Goal: Information Seeking & Learning: Learn about a topic

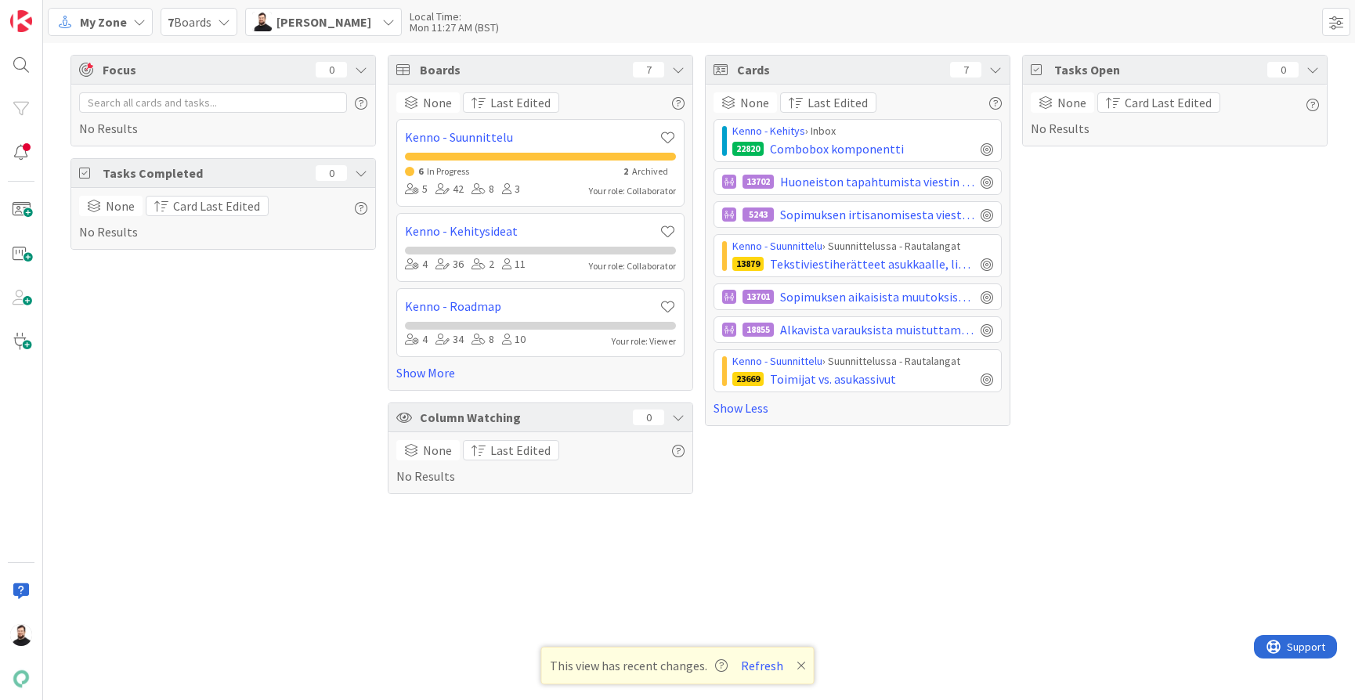
click at [539, 177] on div "6 In Progress 2 Archived" at bounding box center [540, 170] width 271 height 19
click at [641, 176] on span "Archived" at bounding box center [650, 171] width 36 height 12
click at [632, 194] on div "Your role: Collaborator" at bounding box center [632, 191] width 87 height 14
click at [225, 20] on icon at bounding box center [224, 22] width 13 height 13
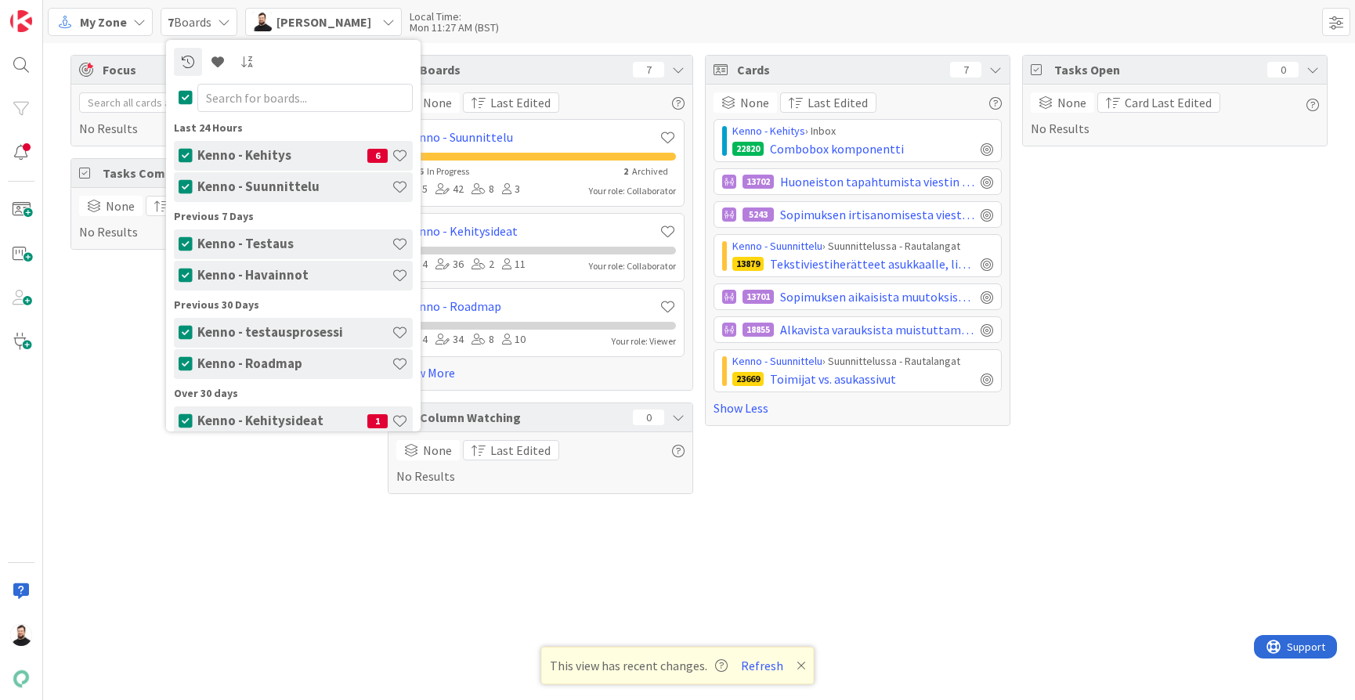
click at [219, 151] on h4 "Kenno - Kehitys" at bounding box center [282, 155] width 170 height 16
click at [121, 17] on span "My Zone" at bounding box center [103, 22] width 47 height 19
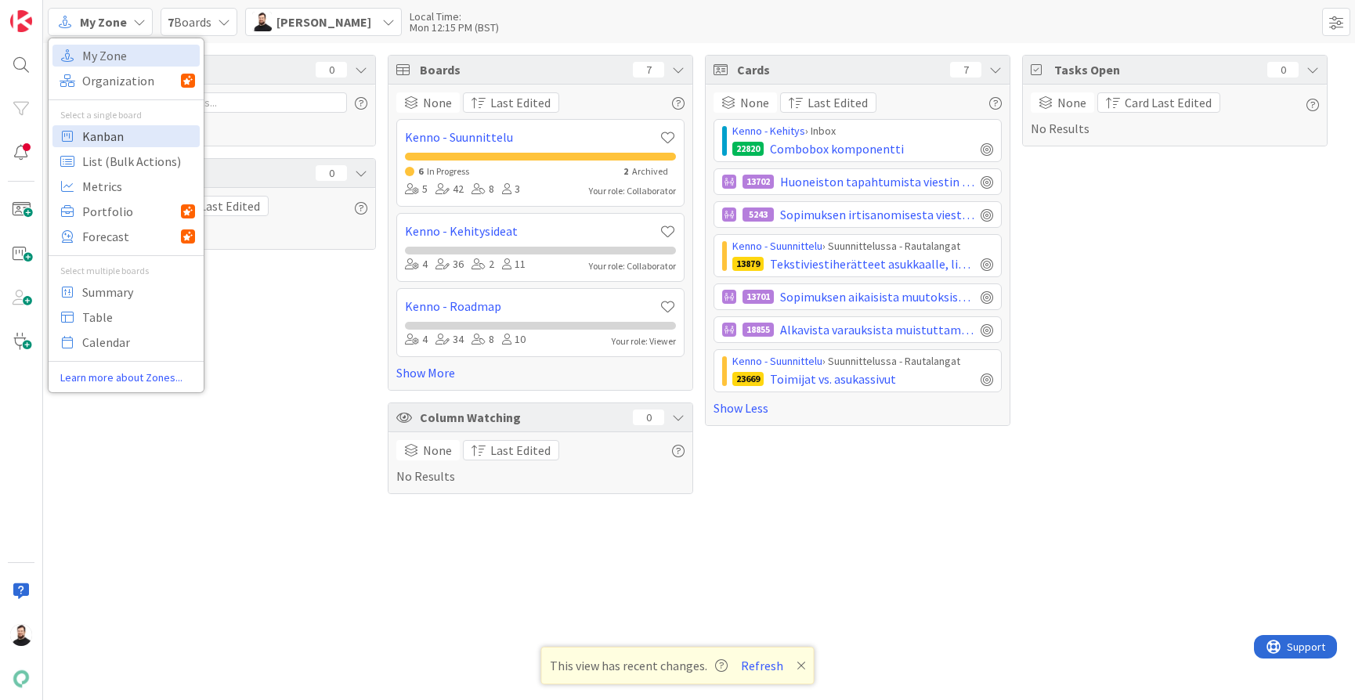
click at [143, 136] on span "Kanban" at bounding box center [138, 137] width 113 height 24
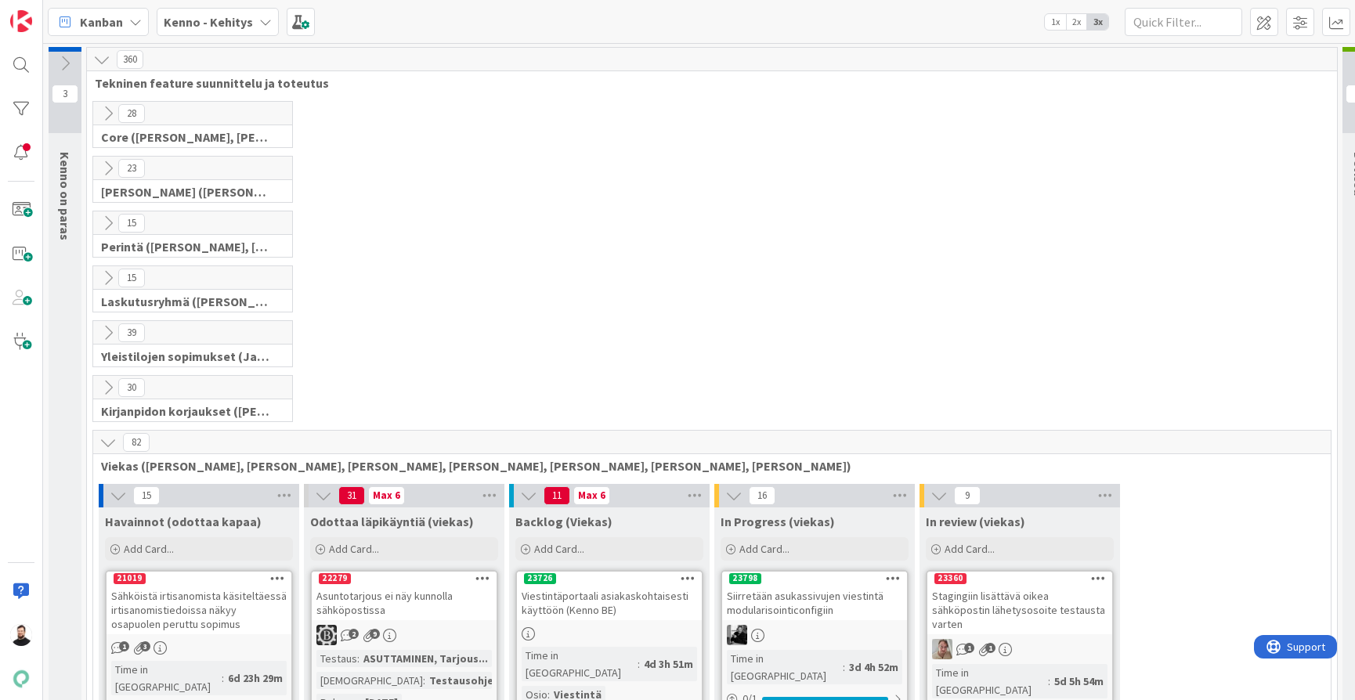
click at [213, 26] on b "Kenno - Kehitys" at bounding box center [208, 22] width 89 height 16
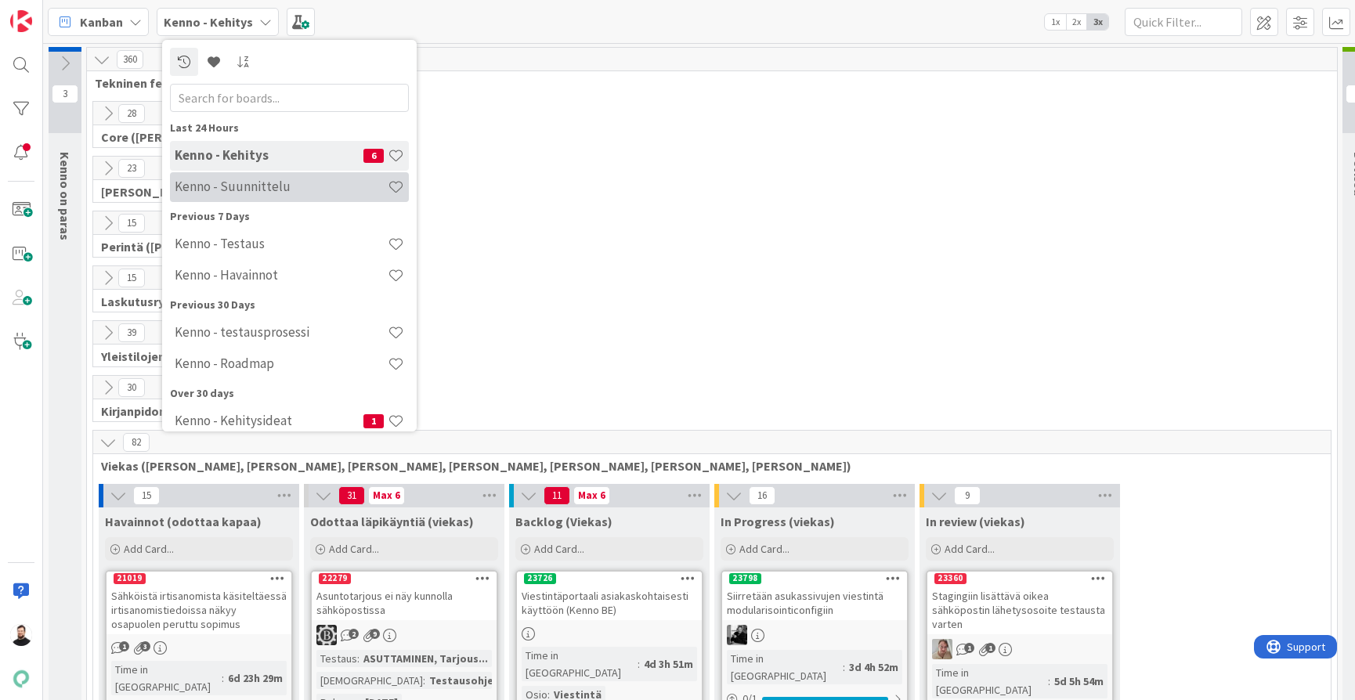
click at [230, 176] on div "Kenno - Suunnittelu" at bounding box center [289, 187] width 239 height 30
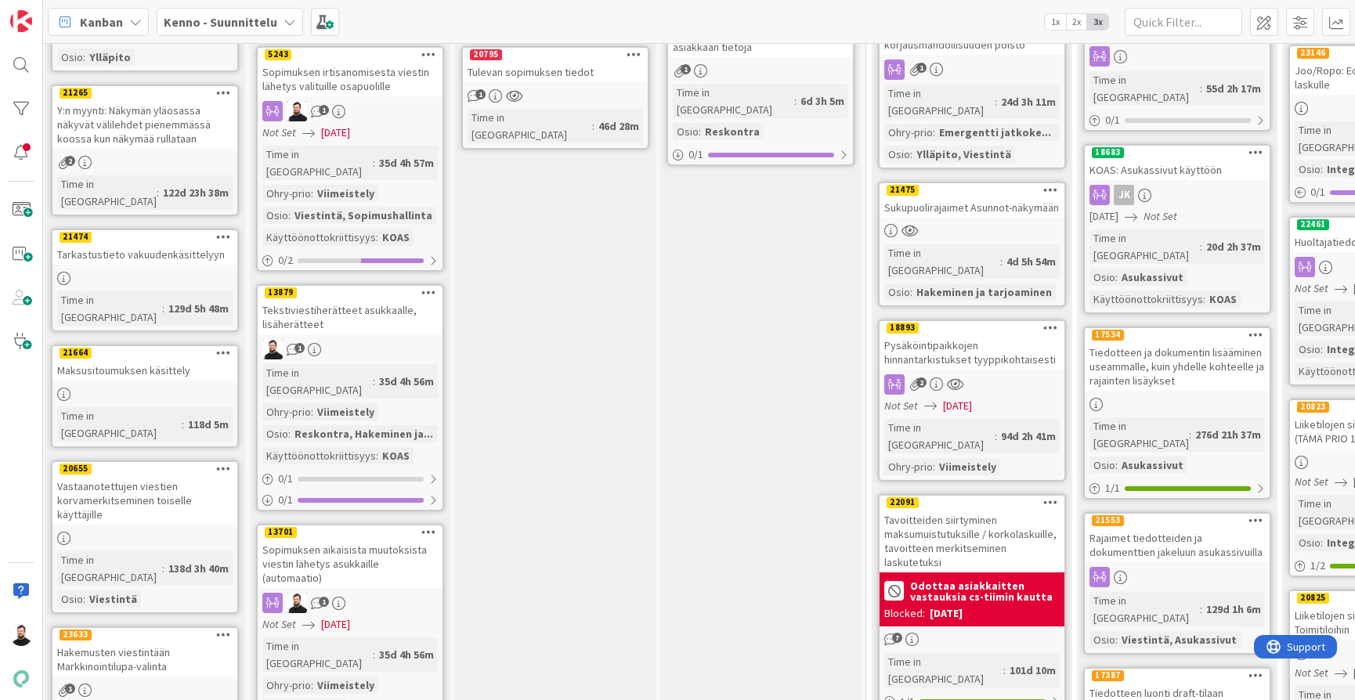
scroll to position [1040, 4]
click at [396, 541] on div "Sopimuksen aikaisista muutoksista viestin lähetys asukkaille (automaatio)" at bounding box center [350, 565] width 185 height 49
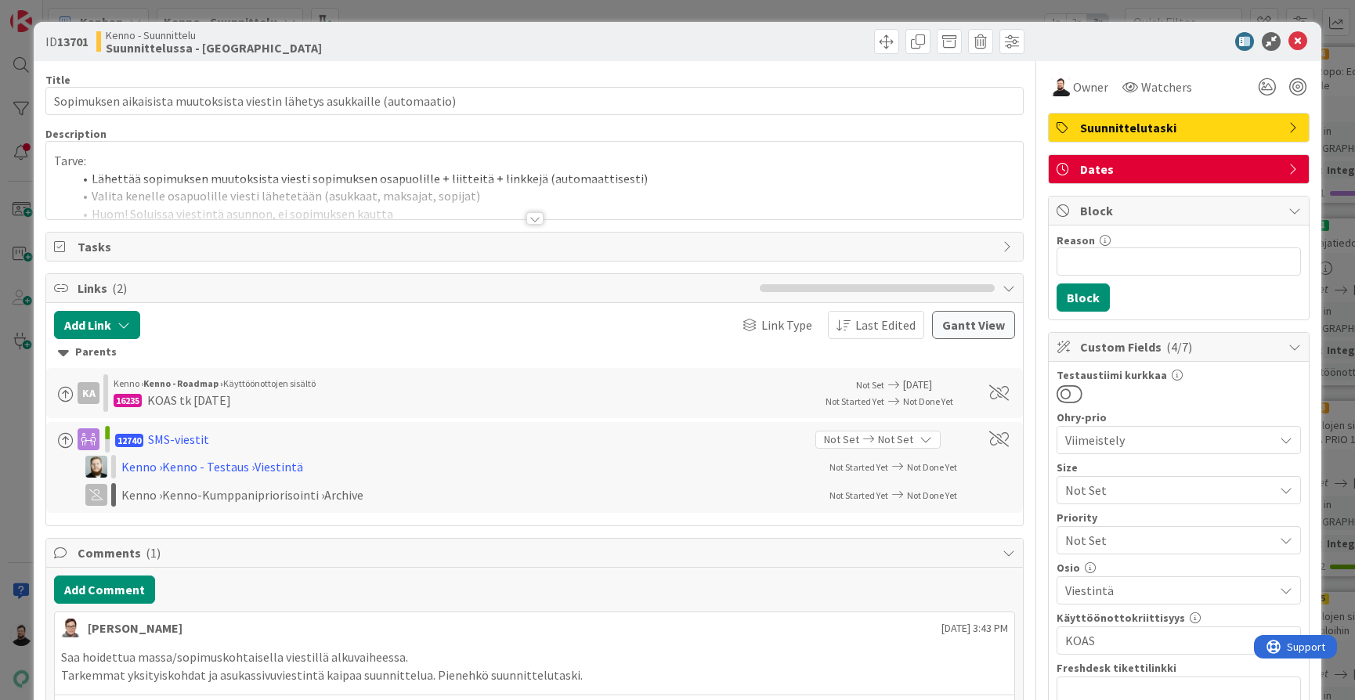
click at [534, 215] on div at bounding box center [535, 218] width 17 height 13
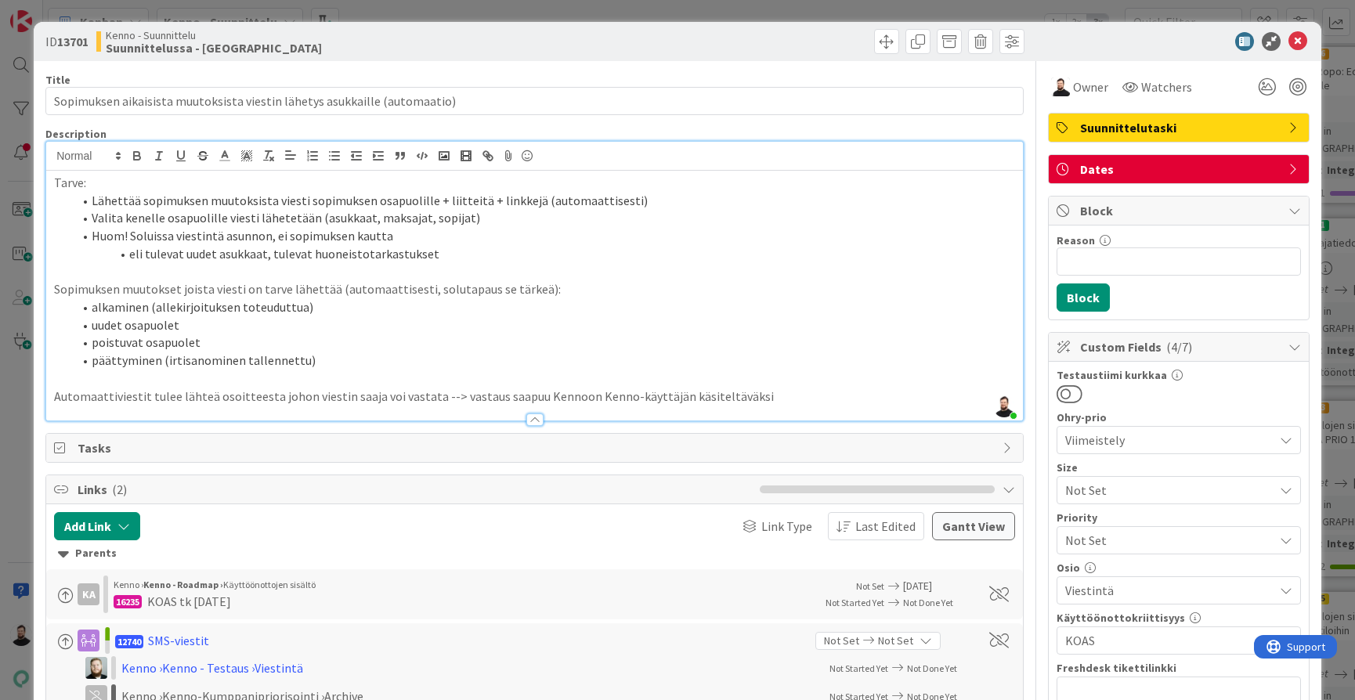
click at [585, 212] on li "Valita kenelle osapuolille viesti lähetetään (asukkaat, maksajat, sopijat)" at bounding box center [544, 218] width 943 height 18
click at [505, 289] on p "Sopimuksen muutokset joista viesti on tarve lähettää (automaattisesti, solutapa…" at bounding box center [534, 289] width 961 height 18
click at [603, 311] on li "alkaminen (allekirjoituksen toteuduttua)" at bounding box center [544, 308] width 943 height 18
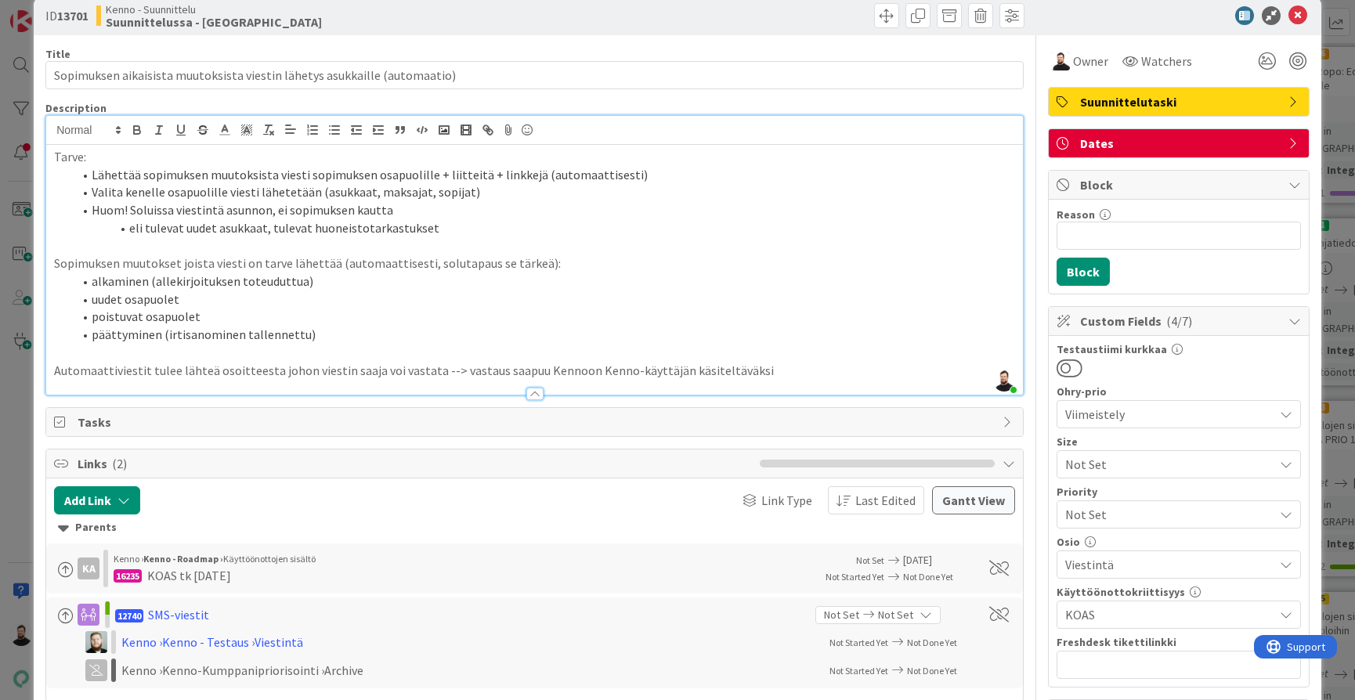
scroll to position [24, 0]
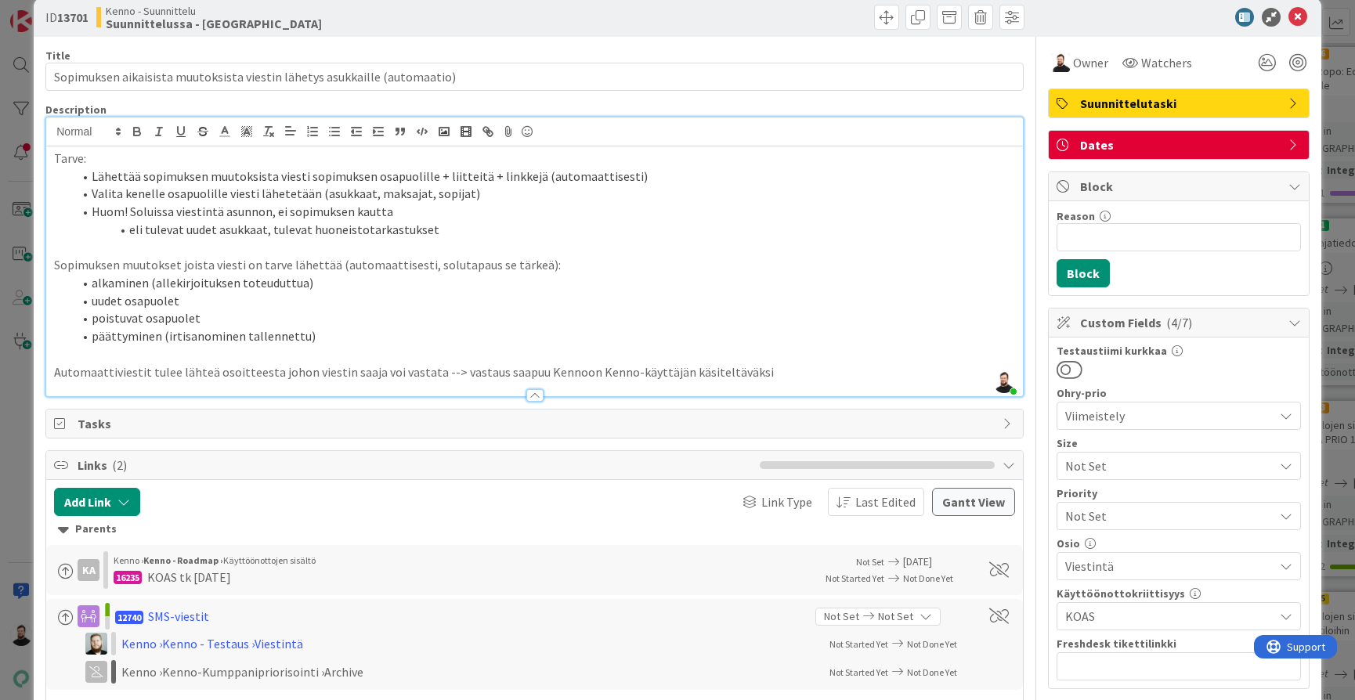
click at [20, 422] on div "ID 13701 Kenno - Suunnittelu Suunnittelussa - Rautalangat Title 73 / 128 Sopimu…" at bounding box center [677, 350] width 1355 height 700
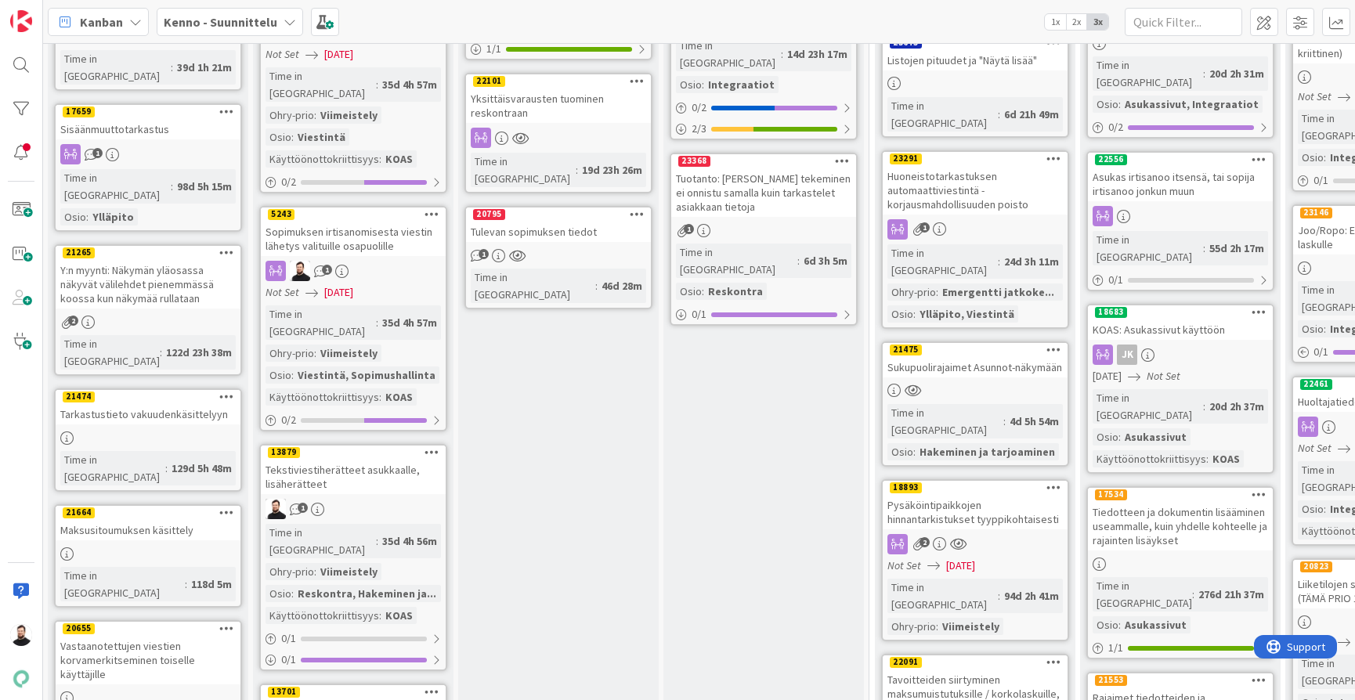
scroll to position [875, 2]
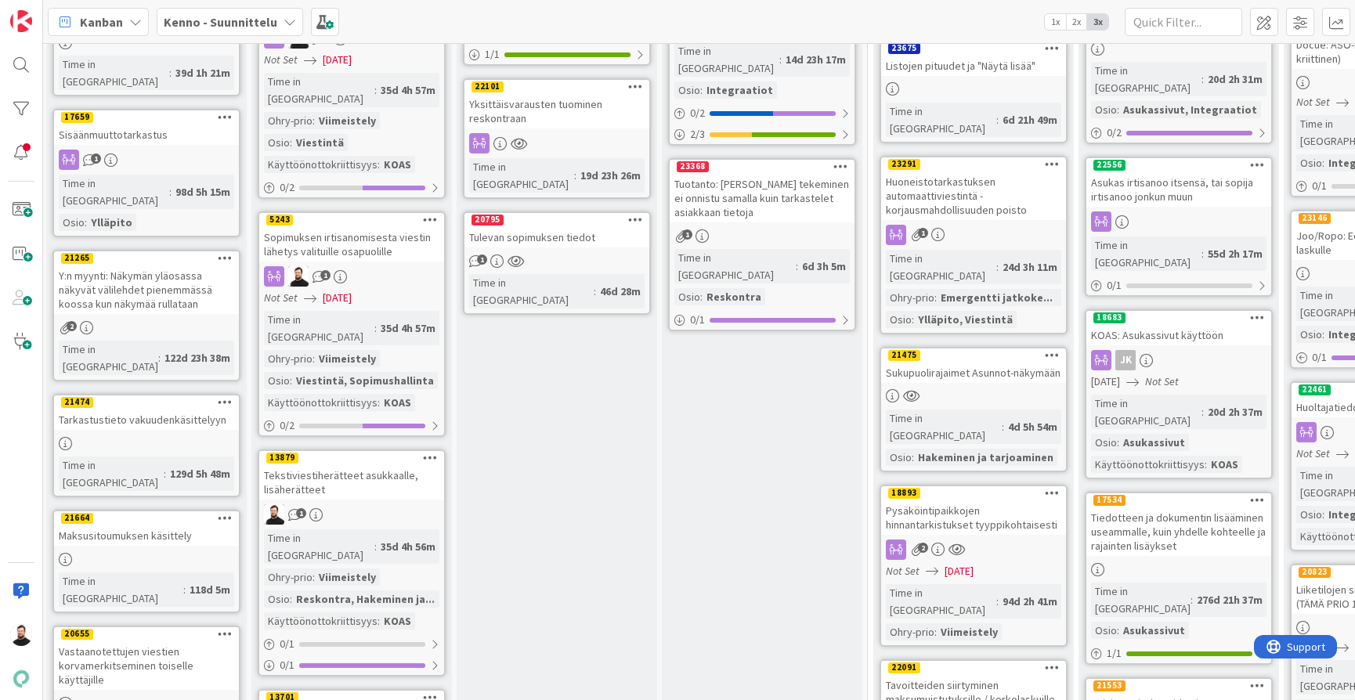
click at [375, 227] on div "Sopimuksen irtisanomisesta viestin lähetys valituille osapuolille" at bounding box center [351, 244] width 185 height 34
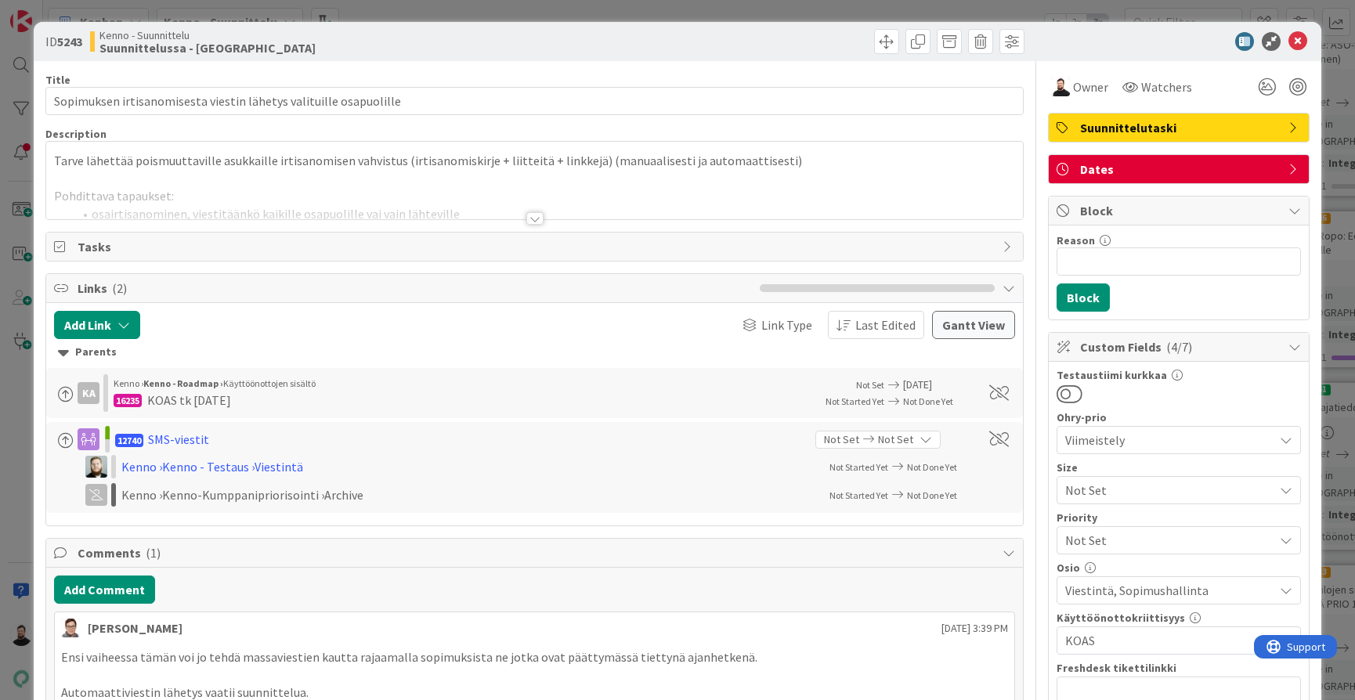
click at [529, 214] on div at bounding box center [535, 218] width 17 height 13
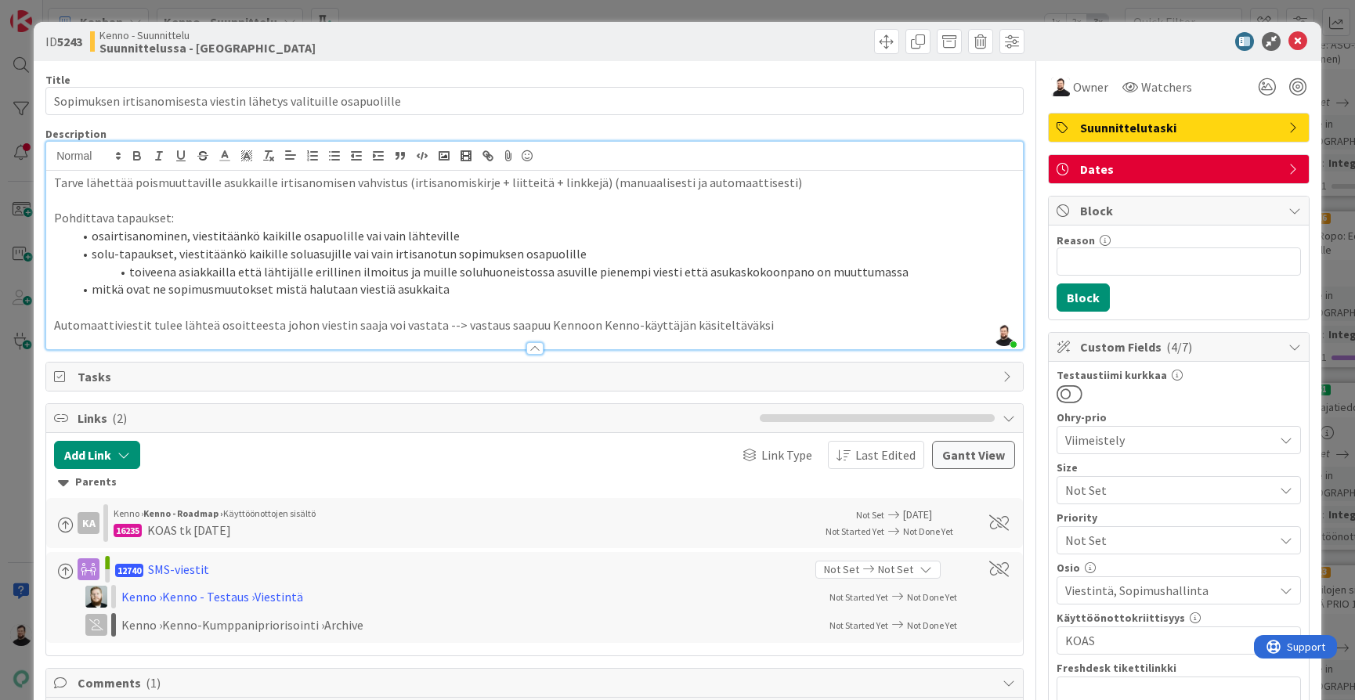
click at [666, 273] on li "toiveena asiakkailla että lähtijälle erillinen ilmoitus ja muille soluhuoneisto…" at bounding box center [544, 272] width 943 height 18
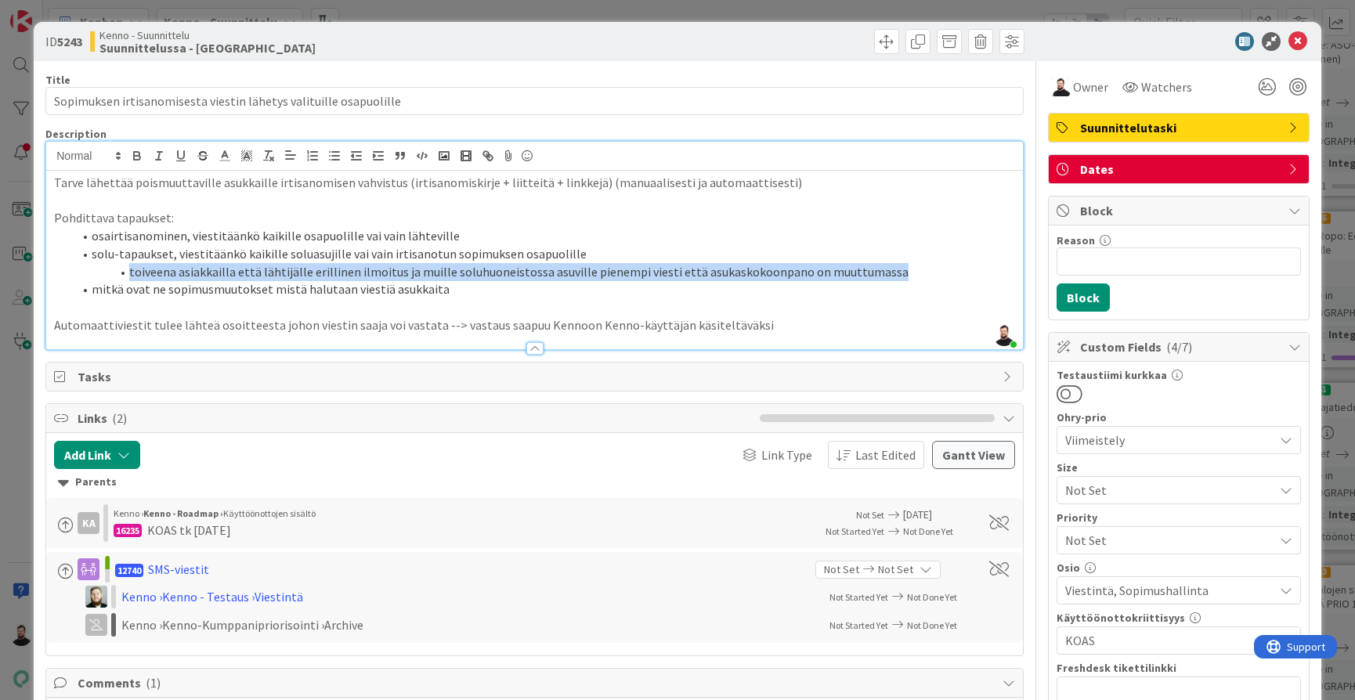
click at [666, 273] on li "toiveena asiakkailla että lähtijälle erillinen ilmoitus ja muille soluhuoneisto…" at bounding box center [544, 272] width 943 height 18
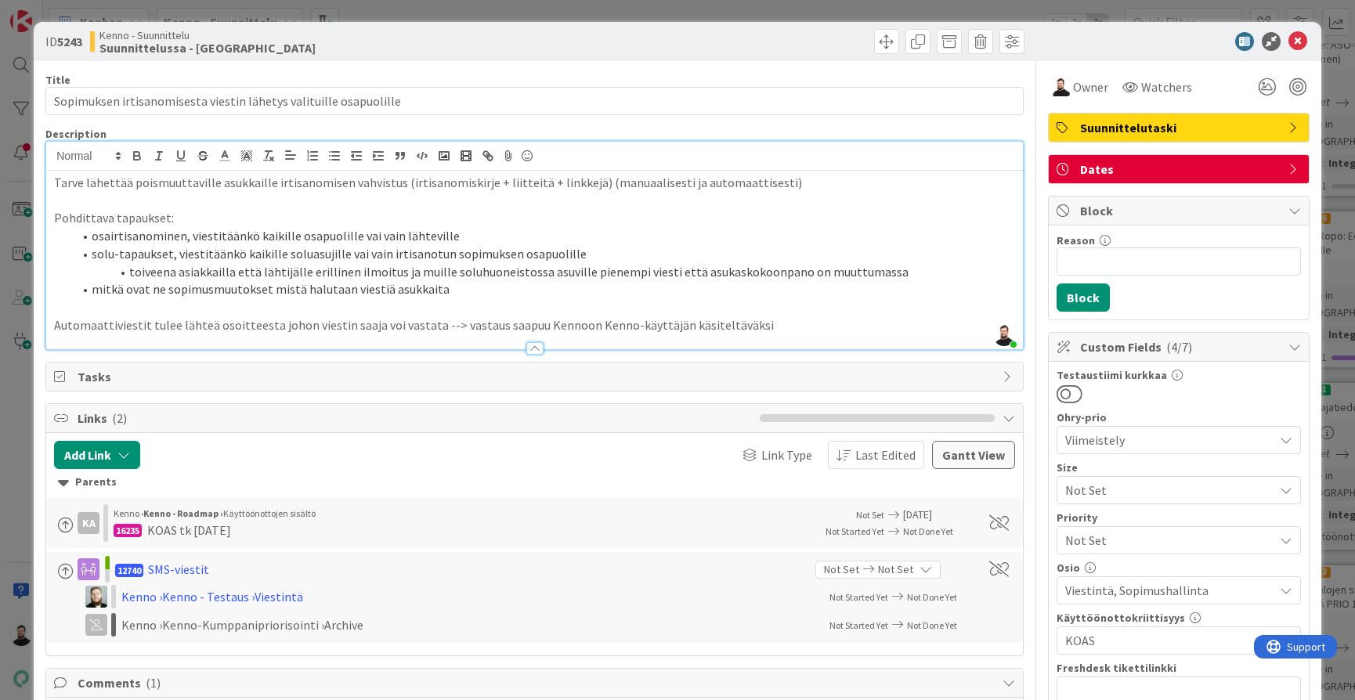
click at [20, 429] on div "ID 5243 Kenno - Suunnittelu Suunnittelussa - Rautalangat Title 65 / 128 Sopimuk…" at bounding box center [677, 350] width 1355 height 700
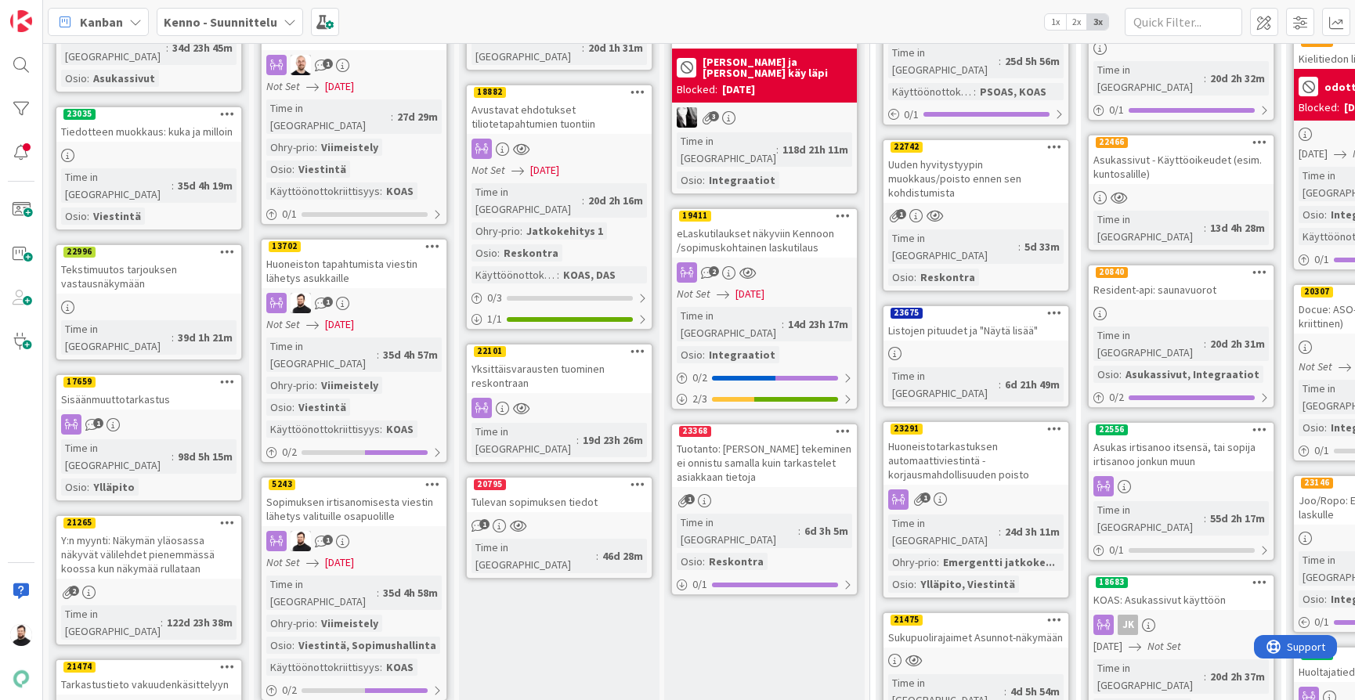
scroll to position [608, 3]
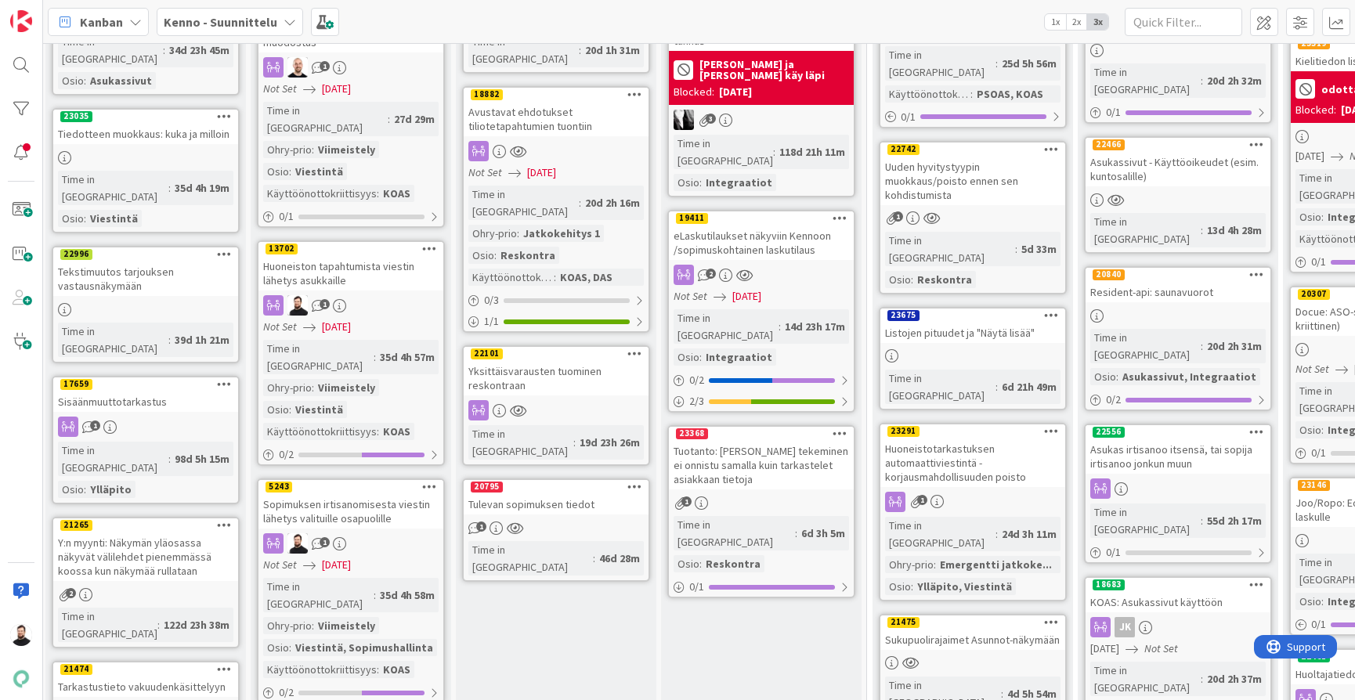
click at [386, 256] on div "Huoneiston tapahtumista viestin lähetys asukkaille" at bounding box center [351, 273] width 185 height 34
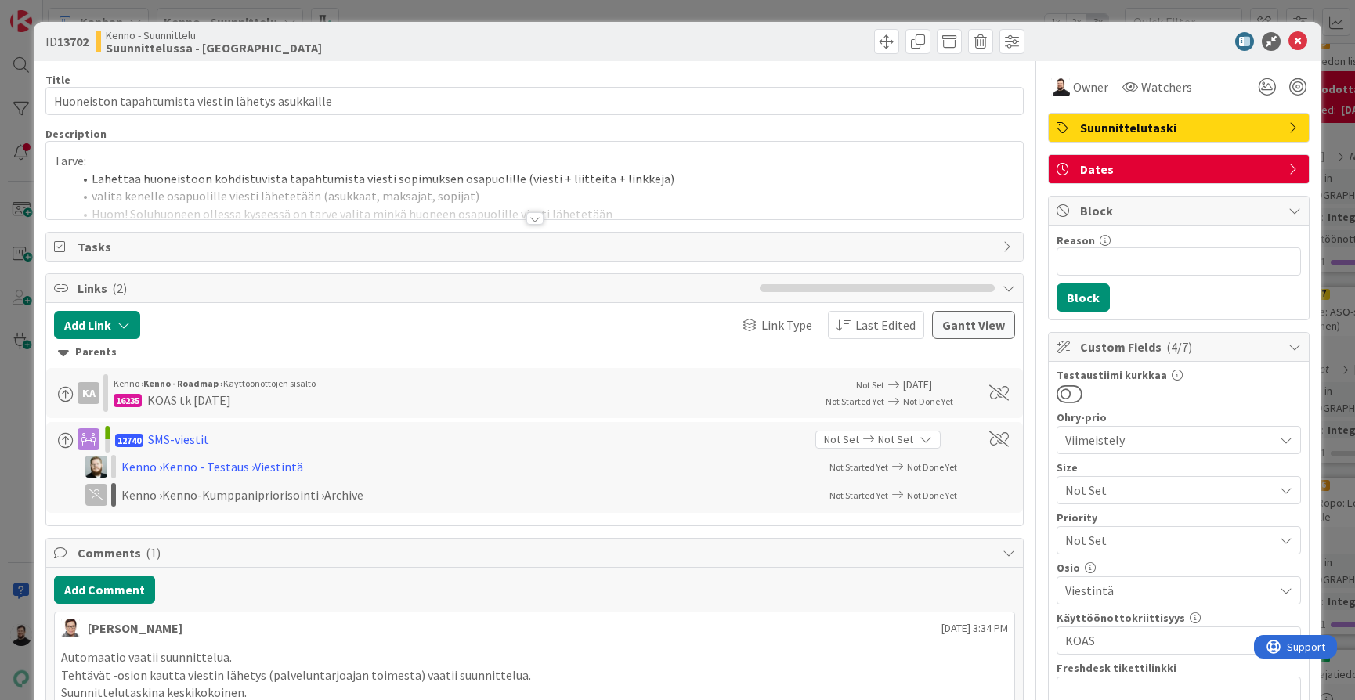
click at [534, 215] on div at bounding box center [535, 218] width 17 height 13
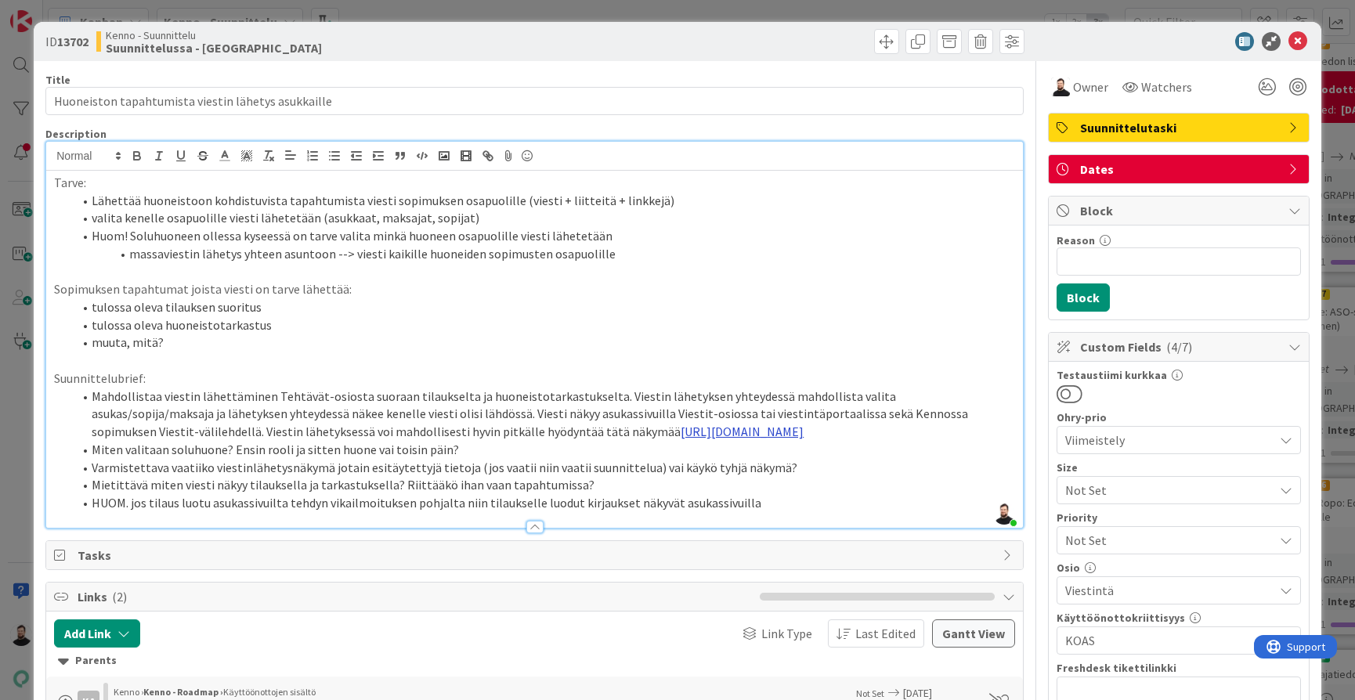
click at [686, 427] on link "[URL][DOMAIN_NAME]" at bounding box center [742, 432] width 123 height 16
click at [525, 469] on link "[URL][DOMAIN_NAME]" at bounding box center [471, 471] width 107 height 20
